Goal: Information Seeking & Learning: Learn about a topic

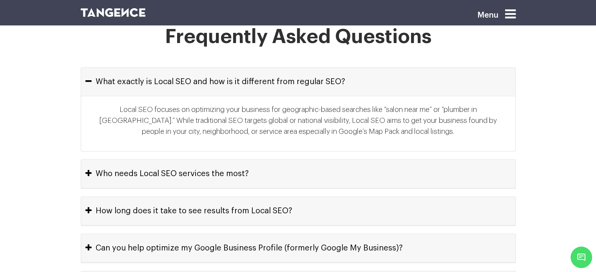
scroll to position [3603, 0]
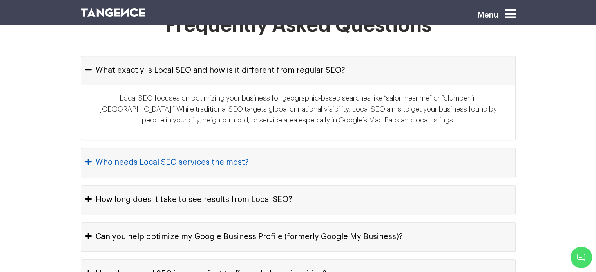
click at [271, 148] on button "Who needs Local SEO services the most?" at bounding box center [298, 162] width 434 height 28
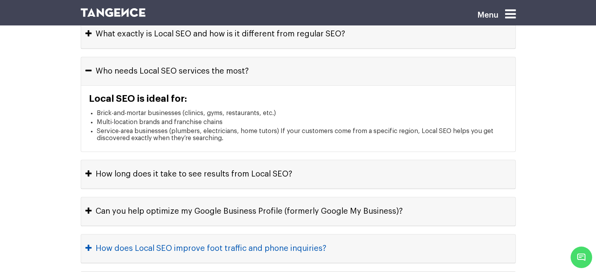
scroll to position [3641, 0]
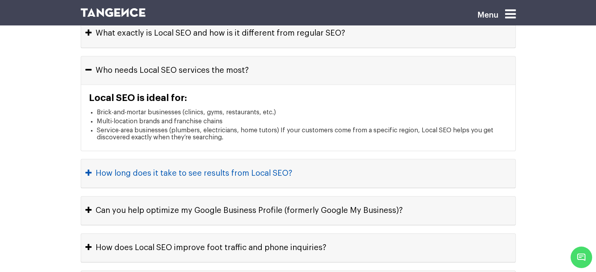
click at [346, 159] on button "How long does it take to see results from Local SEO?" at bounding box center [298, 173] width 434 height 28
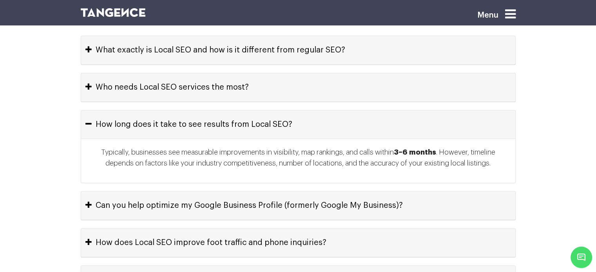
scroll to position [3641, 0]
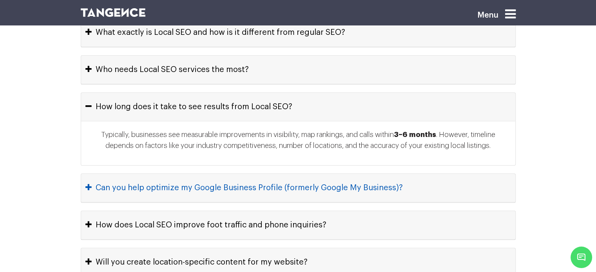
click at [329, 174] on button "Can you help optimize my Google Business Profile (formerly Google My Business)?" at bounding box center [298, 188] width 434 height 28
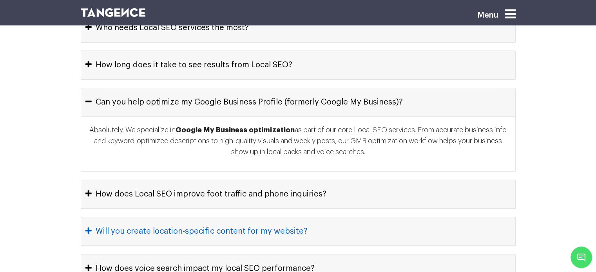
scroll to position [3684, 0]
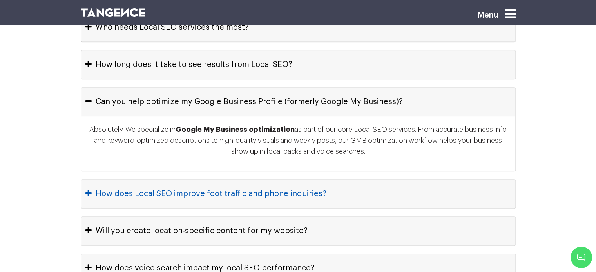
click at [331, 180] on button "How does Local SEO improve foot traffic and phone inquiries?" at bounding box center [298, 194] width 434 height 28
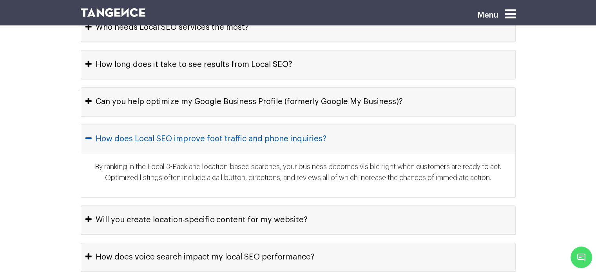
scroll to position [3685, 0]
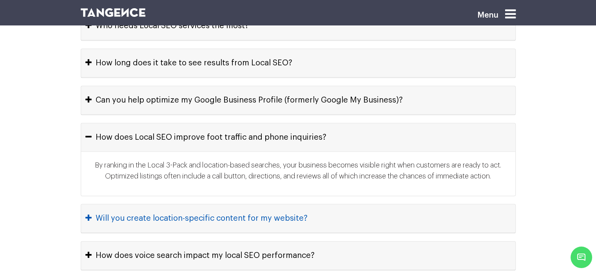
click at [360, 204] on button "Will you create location-specific content for my website?" at bounding box center [298, 218] width 434 height 28
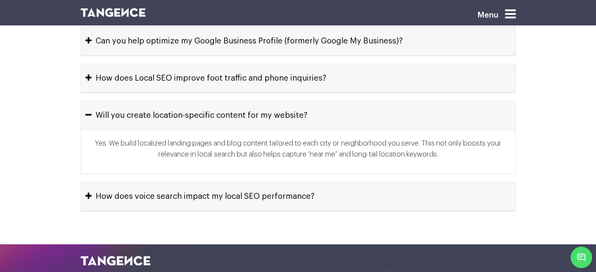
scroll to position [3759, 0]
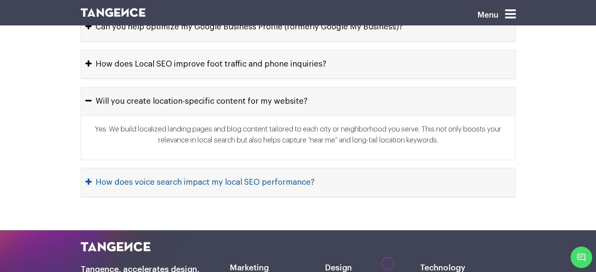
click at [332, 168] on button "How does voice search impact my local SEO performance?" at bounding box center [298, 182] width 434 height 28
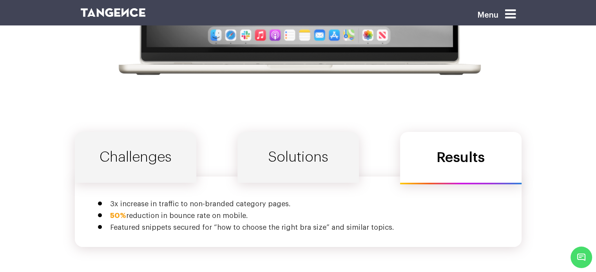
scroll to position [2610, 0]
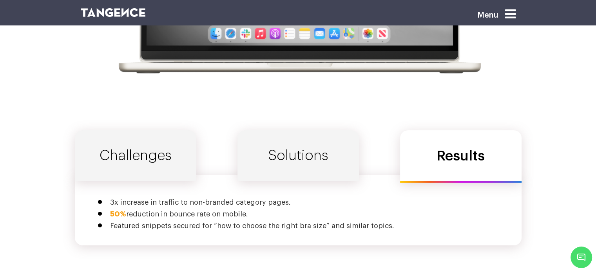
click at [149, 144] on link "Challenges" at bounding box center [135, 155] width 121 height 51
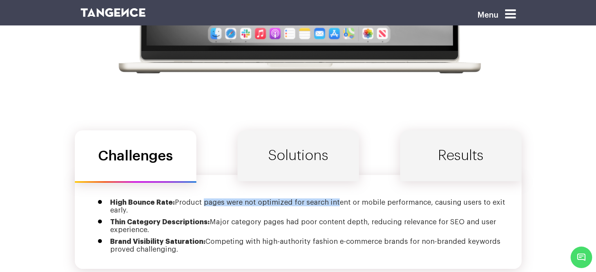
drag, startPoint x: 202, startPoint y: 188, endPoint x: 331, endPoint y: 188, distance: 128.9
click at [331, 199] on li "High Bounce Rate: Product pages were not optimized for search intent or mobile …" at bounding box center [310, 207] width 400 height 16
copy li "pages were not optimized for search in"
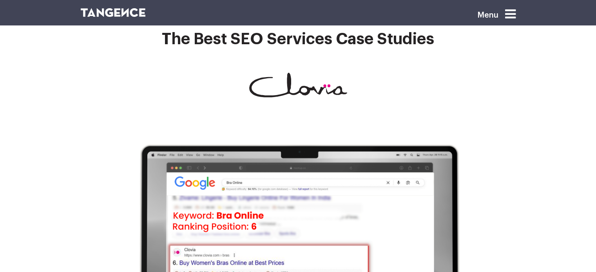
scroll to position [2313, 0]
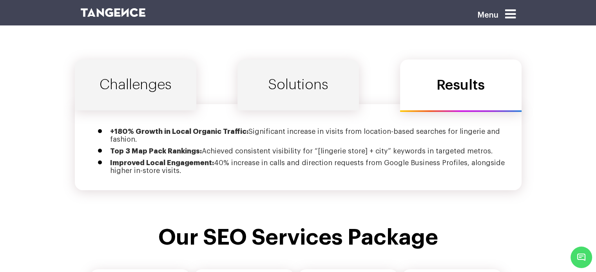
scroll to position [2682, 0]
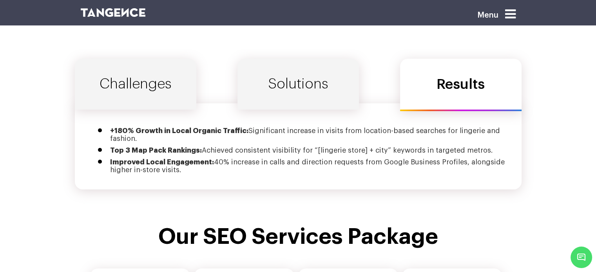
click at [291, 80] on link "Solutions" at bounding box center [297, 84] width 121 height 51
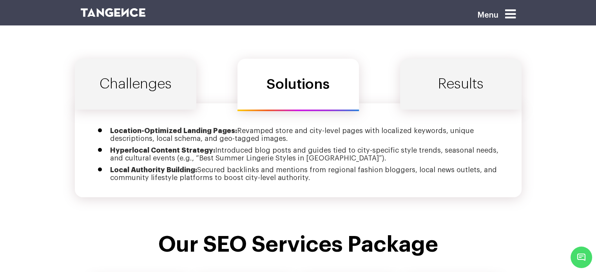
click at [149, 83] on link "Challenges" at bounding box center [135, 84] width 121 height 51
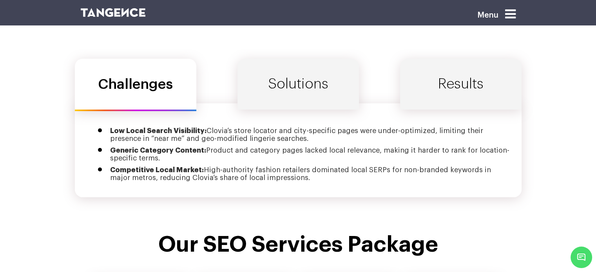
click at [280, 80] on link "Solutions" at bounding box center [297, 84] width 121 height 51
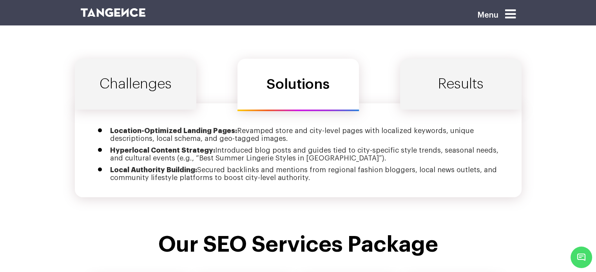
click at [436, 65] on link "Results" at bounding box center [460, 84] width 121 height 51
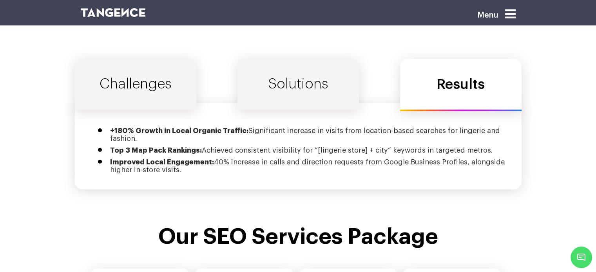
click at [298, 80] on link "Solutions" at bounding box center [297, 84] width 121 height 51
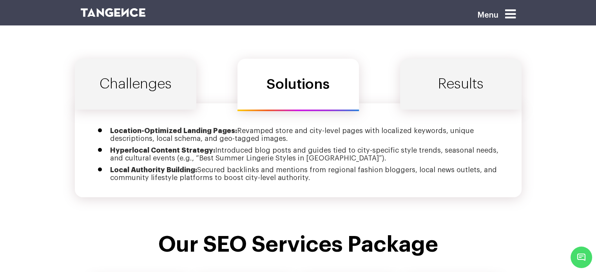
click at [143, 66] on link "Challenges" at bounding box center [135, 84] width 121 height 51
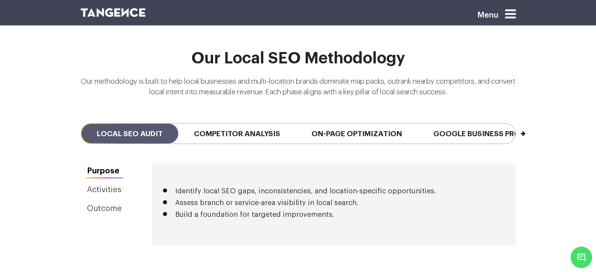
scroll to position [1773, 0]
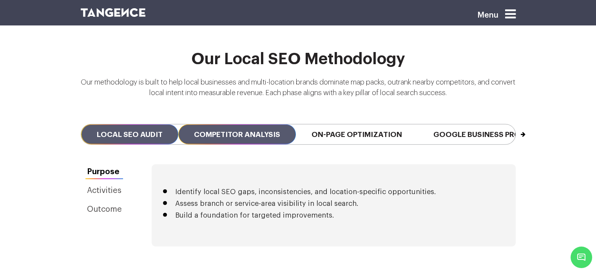
click at [257, 125] on span "Competitor Analysis" at bounding box center [237, 135] width 118 height 20
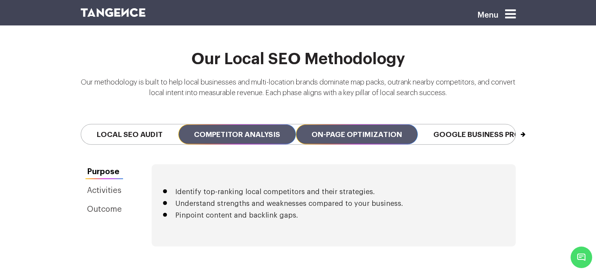
click at [373, 125] on span "On-Page Optimization" at bounding box center [357, 135] width 122 height 20
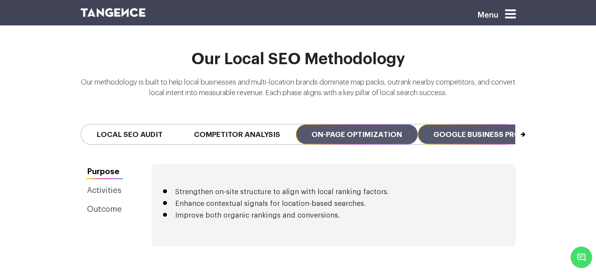
click at [454, 125] on span "Google Business Profile Optimization" at bounding box center [513, 135] width 190 height 20
click at [359, 125] on span "On-Page Optimization" at bounding box center [357, 135] width 122 height 20
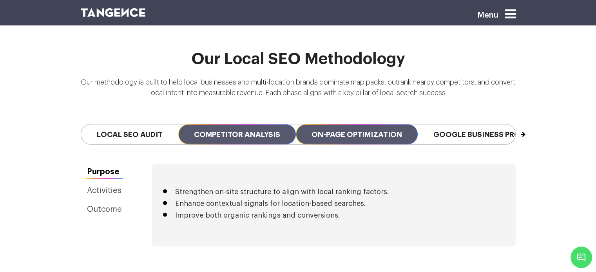
click at [278, 125] on span "Competitor Analysis" at bounding box center [237, 135] width 118 height 20
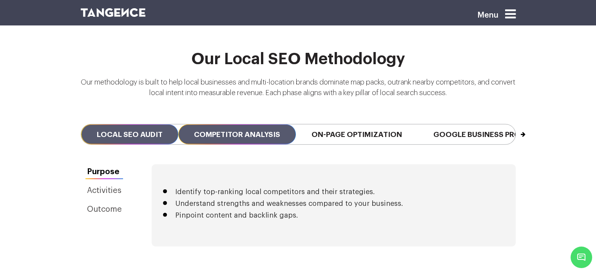
click at [162, 125] on span "Local SEO Audit" at bounding box center [129, 135] width 97 height 20
click at [221, 131] on span "Competitor Analysis" at bounding box center [237, 135] width 118 height 20
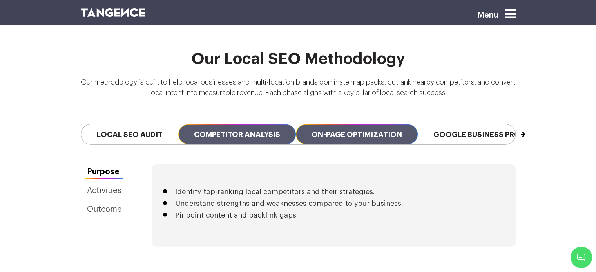
click at [333, 125] on span "On-Page Optimization" at bounding box center [357, 135] width 122 height 20
drag, startPoint x: 241, startPoint y: 111, endPoint x: 241, endPoint y: 118, distance: 6.3
click at [241, 118] on div "Previous Local SEO Audit Competitor Analysis On-Page Optimization Google Busine…" at bounding box center [298, 135] width 447 height 60
click at [241, 125] on span "Competitor Analysis" at bounding box center [237, 135] width 118 height 20
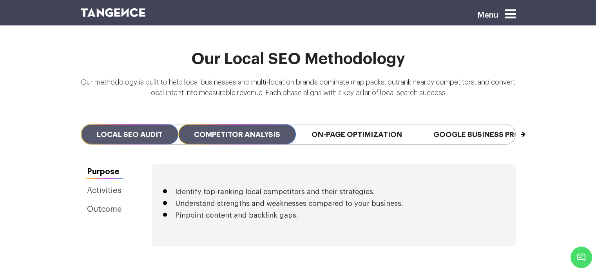
click at [122, 130] on span "Local SEO Audit" at bounding box center [129, 135] width 97 height 20
click at [214, 125] on span "Competitor Analysis" at bounding box center [237, 135] width 118 height 20
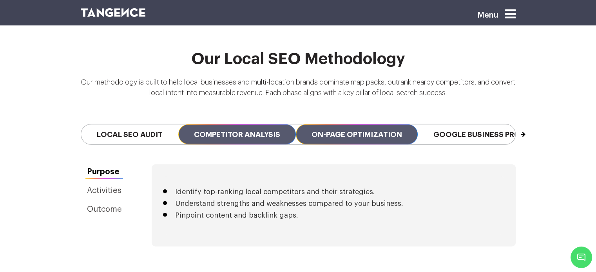
click at [321, 127] on span "On-Page Optimization" at bounding box center [357, 135] width 122 height 20
click at [257, 125] on span "Competitor Analysis" at bounding box center [237, 135] width 118 height 20
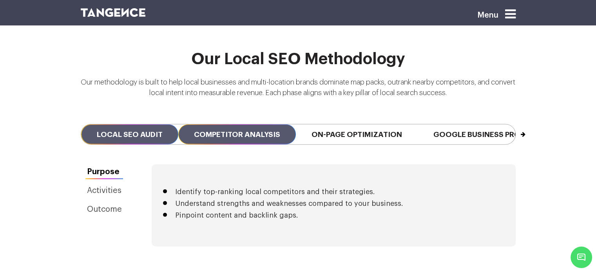
click at [147, 125] on span "Local SEO Audit" at bounding box center [129, 135] width 97 height 20
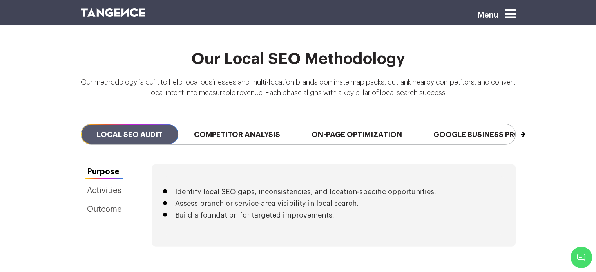
click at [515, 125] on button "Next" at bounding box center [515, 131] width 0 height 13
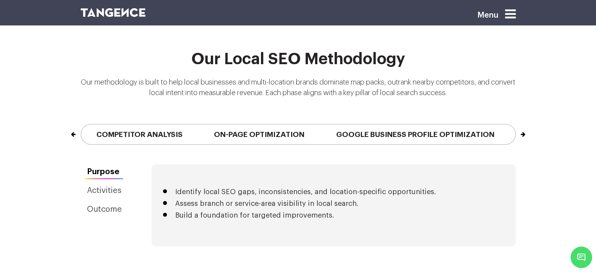
click at [515, 125] on button "Next" at bounding box center [515, 131] width 0 height 13
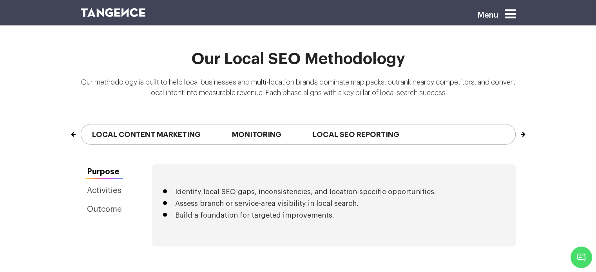
click at [515, 125] on button "Next" at bounding box center [515, 131] width 0 height 13
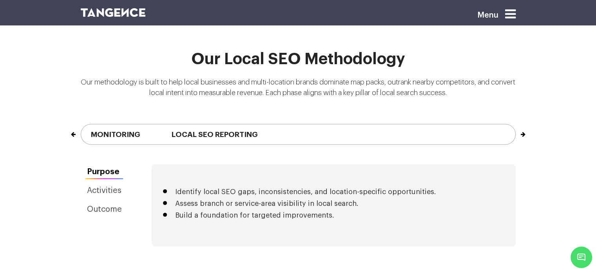
click at [515, 125] on button "Next" at bounding box center [515, 131] width 0 height 13
click at [81, 125] on button "Previous" at bounding box center [81, 131] width 0 height 13
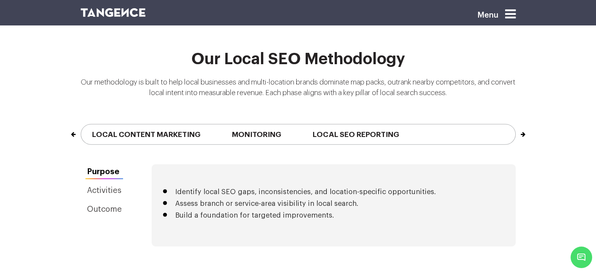
click at [81, 125] on button "Previous" at bounding box center [81, 131] width 0 height 13
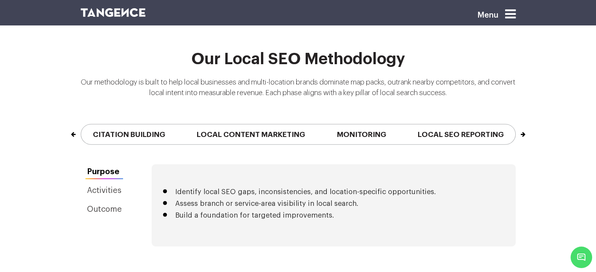
click at [81, 125] on button "Previous" at bounding box center [81, 131] width 0 height 13
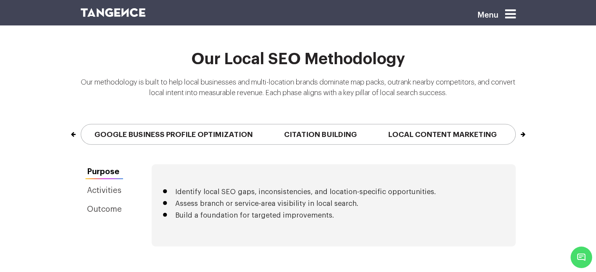
click at [81, 125] on button "Previous" at bounding box center [81, 131] width 0 height 13
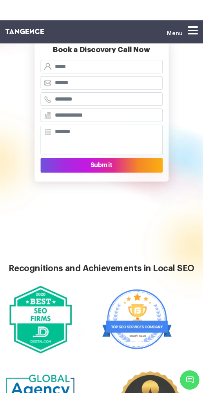
scroll to position [202, 0]
